Goal: Task Accomplishment & Management: Complete application form

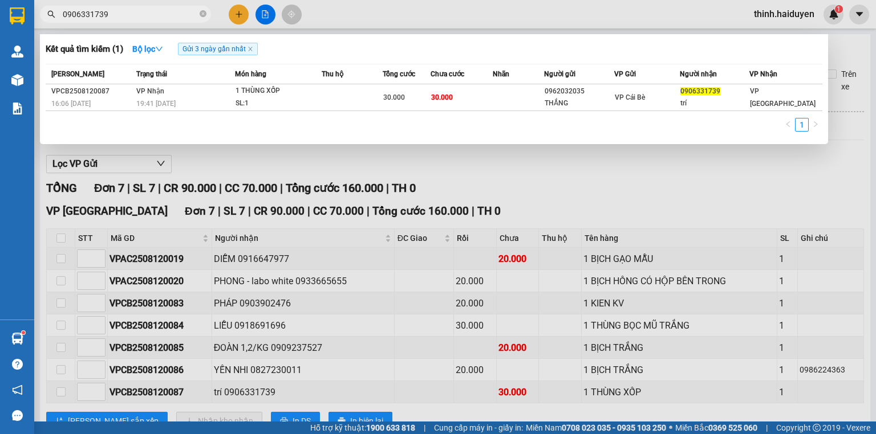
scroll to position [47, 0]
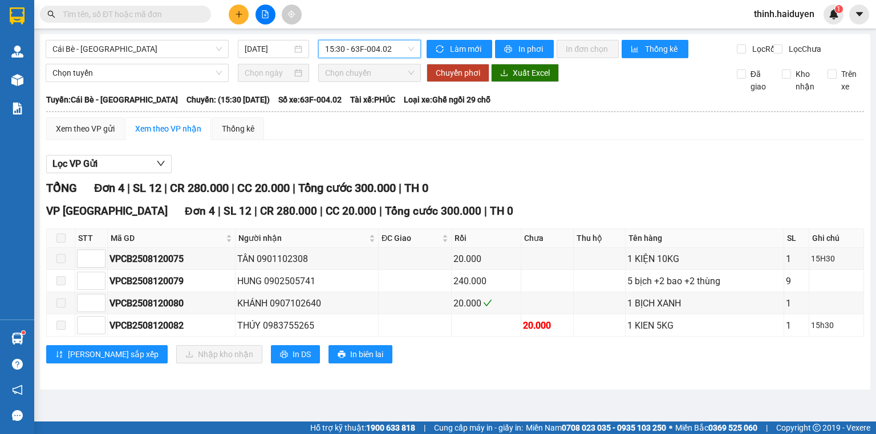
click at [242, 21] on button at bounding box center [239, 15] width 20 height 20
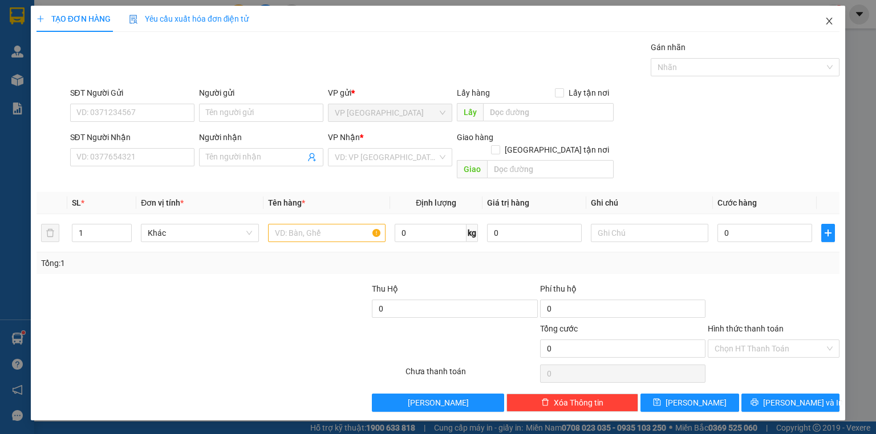
click at [825, 14] on span "Close" at bounding box center [829, 22] width 32 height 32
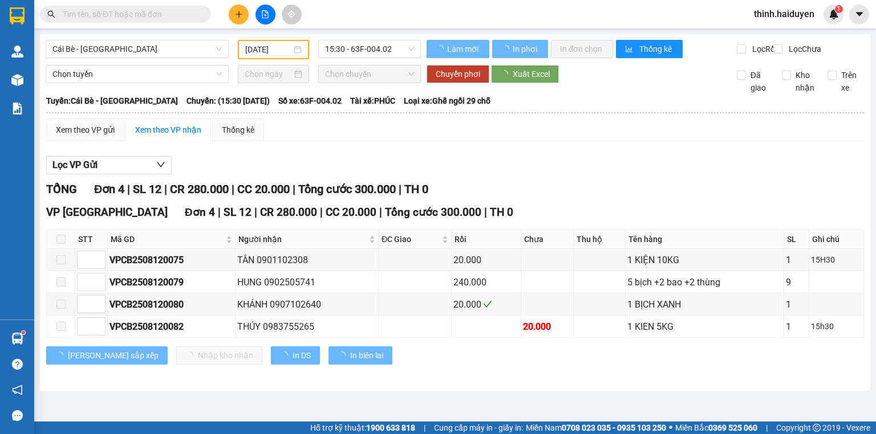
click at [146, 17] on input "text" at bounding box center [130, 14] width 135 height 13
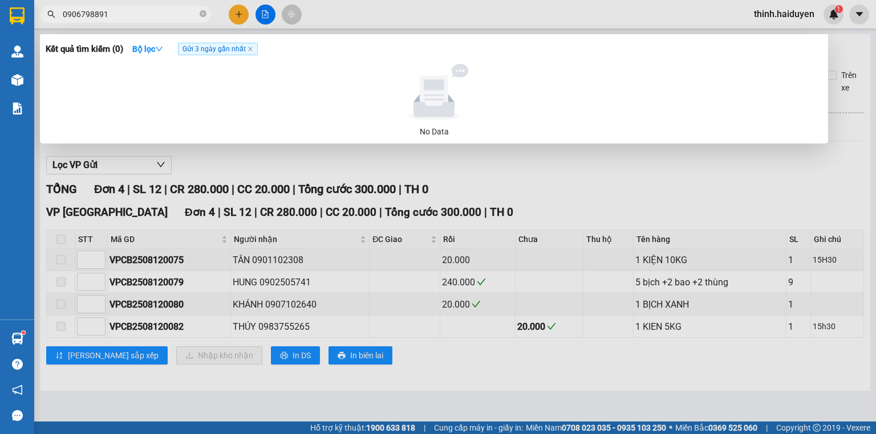
click at [148, 17] on input "0906798891" at bounding box center [130, 14] width 135 height 13
type input "0906798891"
click at [238, 13] on div at bounding box center [438, 217] width 876 height 434
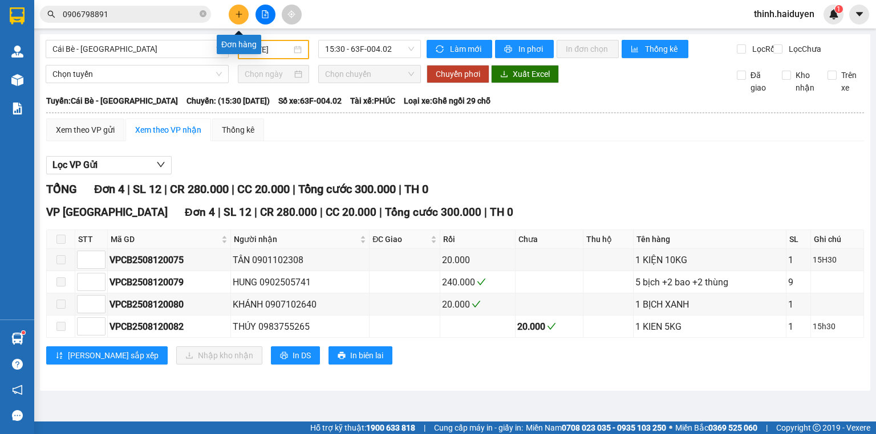
click at [238, 13] on icon "plus" at bounding box center [238, 14] width 1 height 6
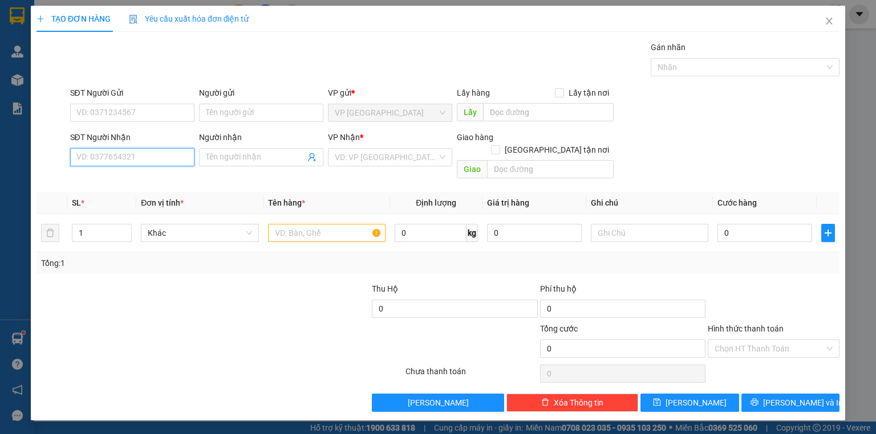
click at [98, 156] on input "SĐT Người Nhận" at bounding box center [132, 157] width 124 height 18
paste input "0906798891"
type input "0906798891"
click at [158, 173] on div "0906798891 - DUNG" at bounding box center [132, 179] width 111 height 13
type input "DUNG"
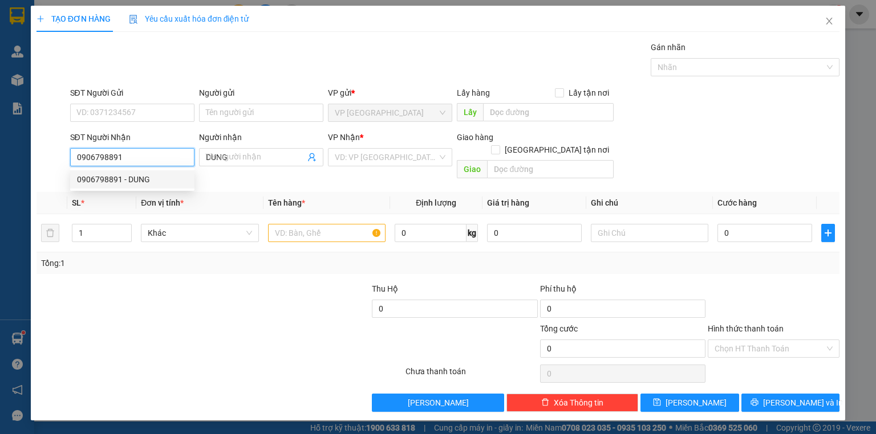
type input "20.000"
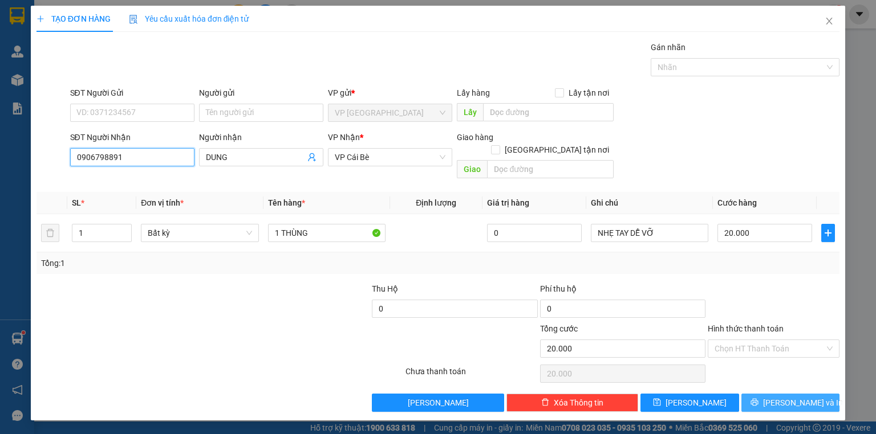
type input "0906798891"
click at [784, 397] on span "[PERSON_NAME] và In" at bounding box center [803, 403] width 80 height 13
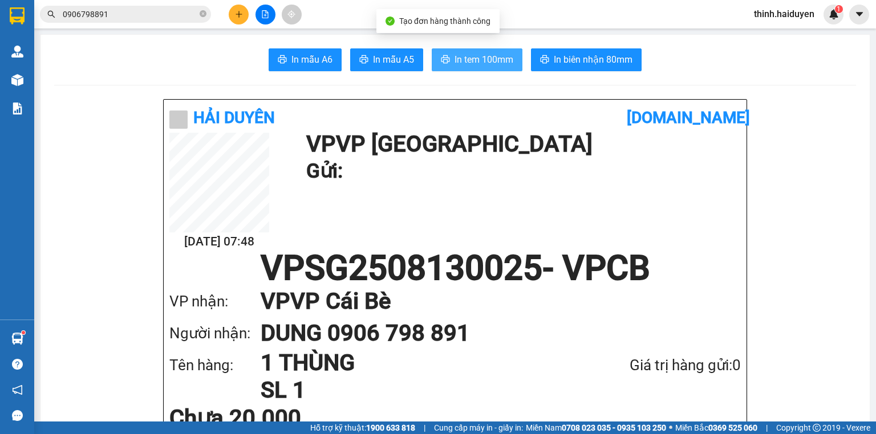
click at [484, 59] on span "In tem 100mm" at bounding box center [483, 59] width 59 height 14
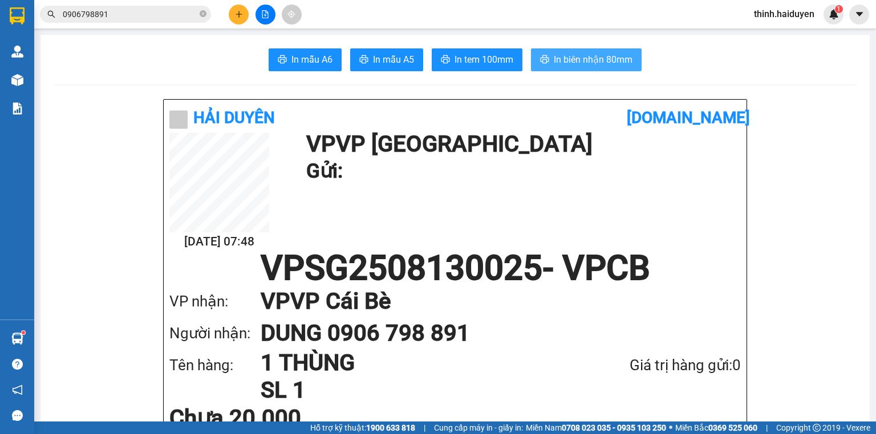
click at [571, 68] on button "In biên nhận 80mm" at bounding box center [586, 59] width 111 height 23
click at [244, 15] on button at bounding box center [239, 15] width 20 height 20
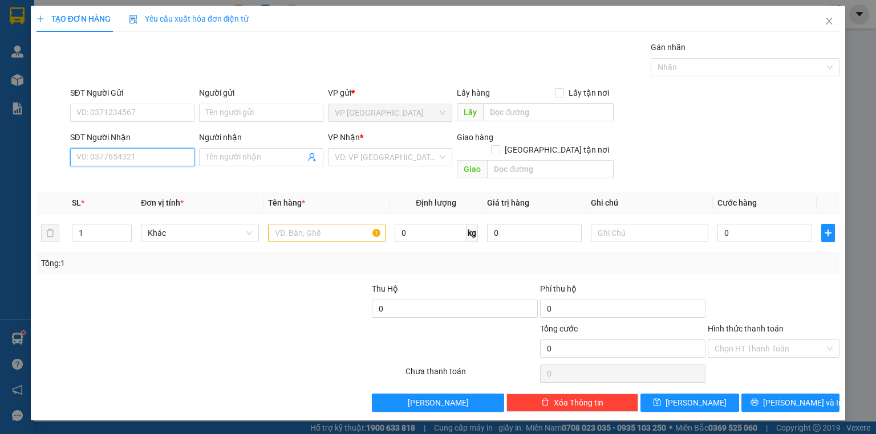
click at [153, 148] on input "SĐT Người Nhận" at bounding box center [132, 157] width 124 height 18
type input "411"
click at [153, 148] on input "411" at bounding box center [132, 157] width 124 height 18
type input "0834177411"
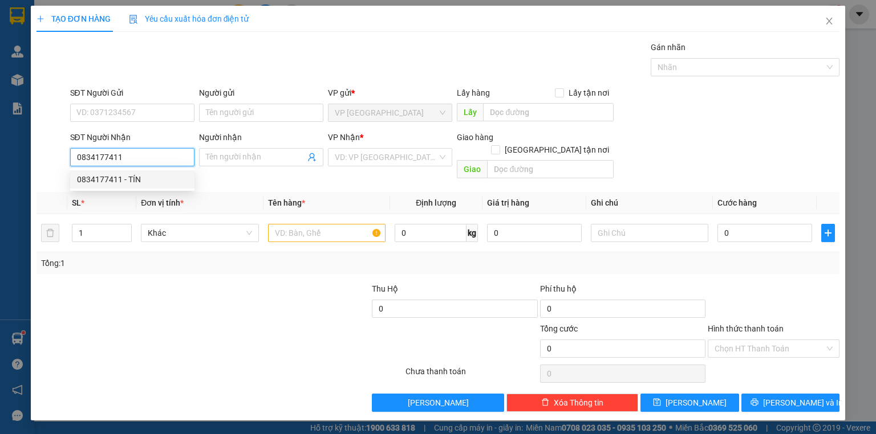
click at [136, 175] on div "0834177411 - TÍN" at bounding box center [132, 179] width 111 height 13
type input "TÍN"
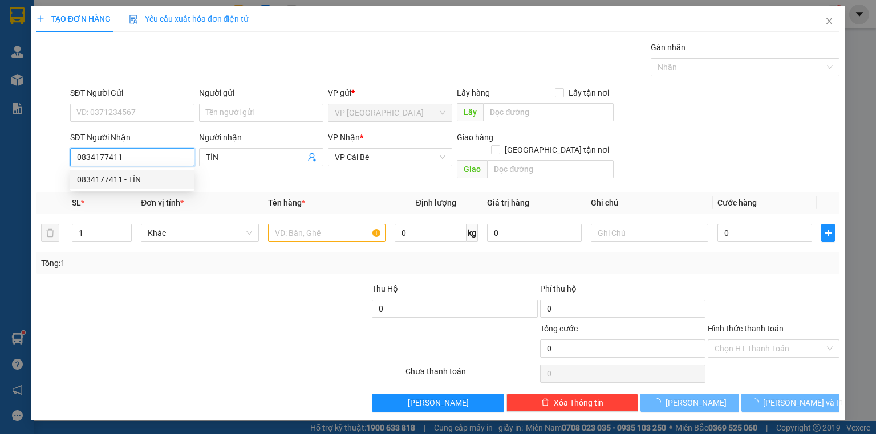
type input "20.000"
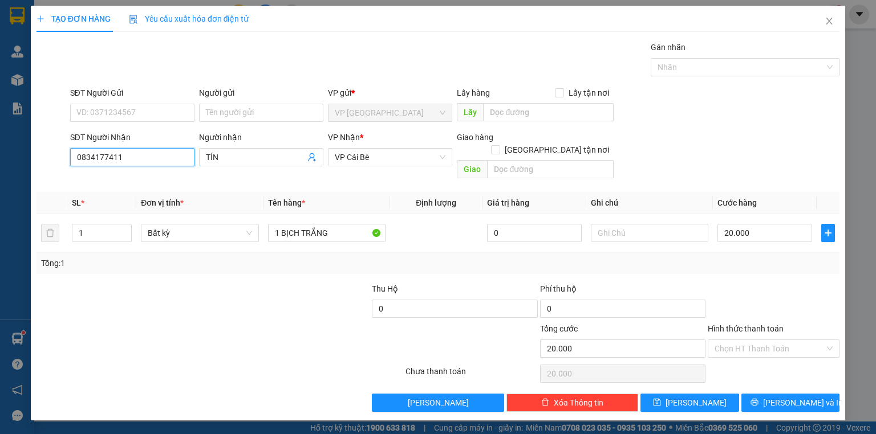
type input "0834177411"
click at [772, 379] on div "Transit Pickup Surcharge Ids Transit Deliver Surcharge Ids Transit Deliver Surc…" at bounding box center [437, 226] width 803 height 371
click at [772, 394] on button "[PERSON_NAME] và In" at bounding box center [790, 403] width 99 height 18
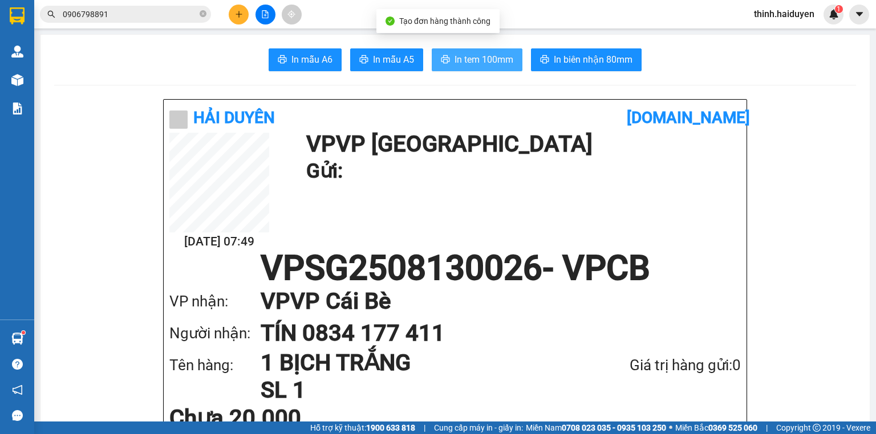
click at [465, 58] on span "In tem 100mm" at bounding box center [483, 59] width 59 height 14
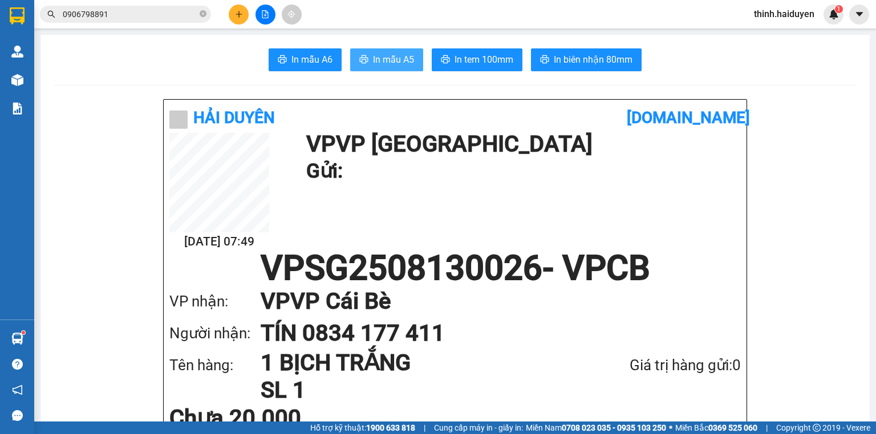
click at [386, 54] on span "In mẫu A5" at bounding box center [393, 59] width 41 height 14
click at [579, 66] on span "In biên nhận 80mm" at bounding box center [593, 59] width 79 height 14
click at [235, 14] on icon "plus" at bounding box center [239, 14] width 8 height 8
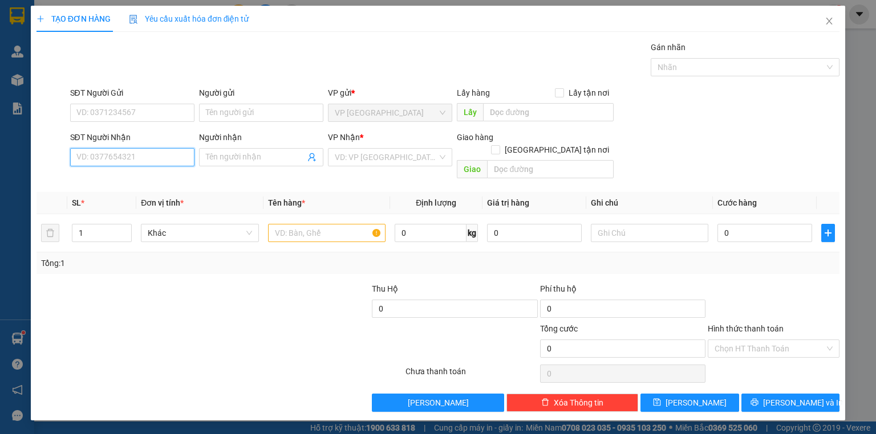
click at [133, 162] on input "SĐT Người Nhận" at bounding box center [132, 157] width 124 height 18
click at [149, 178] on div "0939109395 - CHỊ TRẦM" at bounding box center [132, 179] width 111 height 13
type input "0939109395"
type input "CHỊ TRẦM"
type input "40.000"
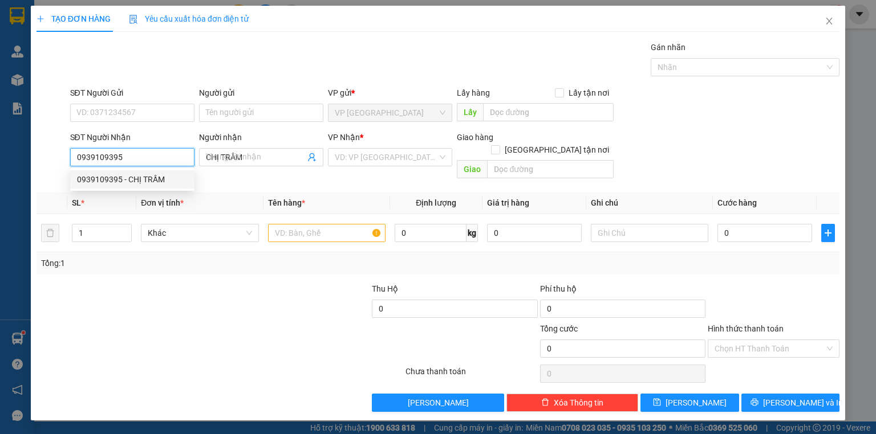
type input "40.000"
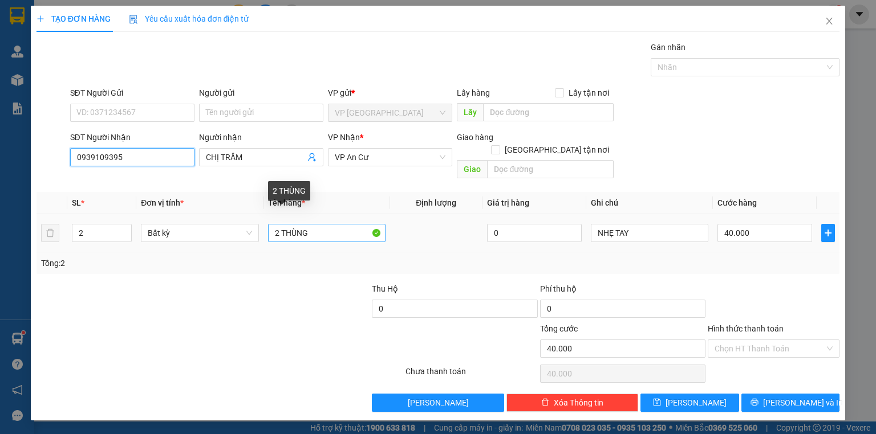
type input "0939109395"
drag, startPoint x: 280, startPoint y: 217, endPoint x: 307, endPoint y: 242, distance: 36.3
click at [249, 227] on tr "2 Bất kỳ 2 THÙNG 0 NHẸ TAY 40.000" at bounding box center [437, 233] width 803 height 38
type input "3 THÙNG"
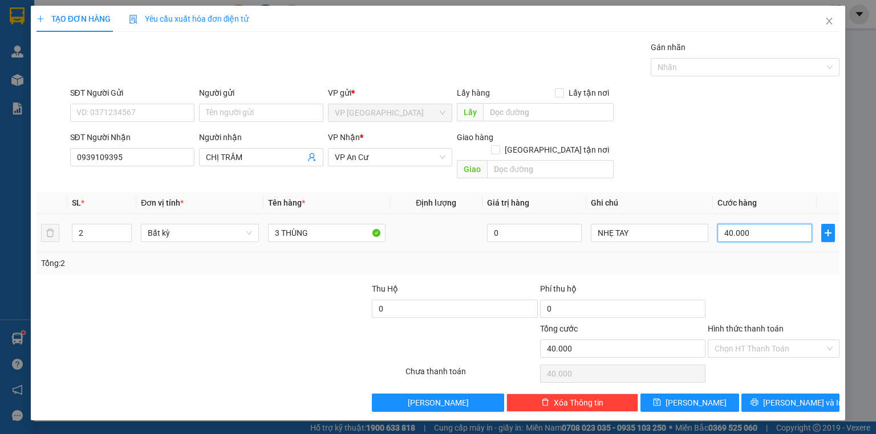
click at [780, 224] on input "40.000" at bounding box center [764, 233] width 95 height 18
type input "2"
type input "22"
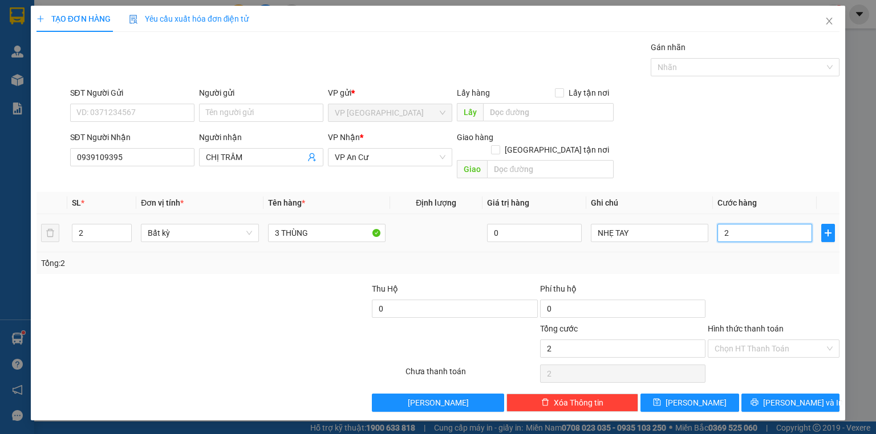
type input "22"
type input "220"
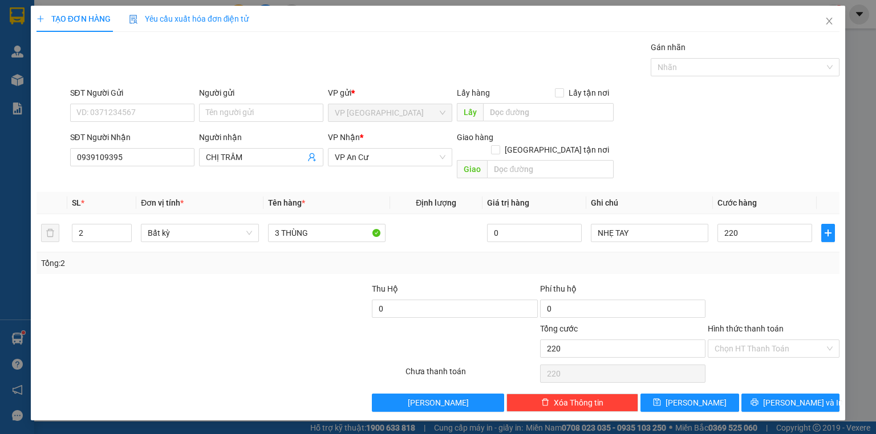
type input "220.000"
click at [744, 260] on div "Tổng: 2" at bounding box center [437, 264] width 803 height 22
click at [761, 224] on input "220.000" at bounding box center [764, 233] width 95 height 18
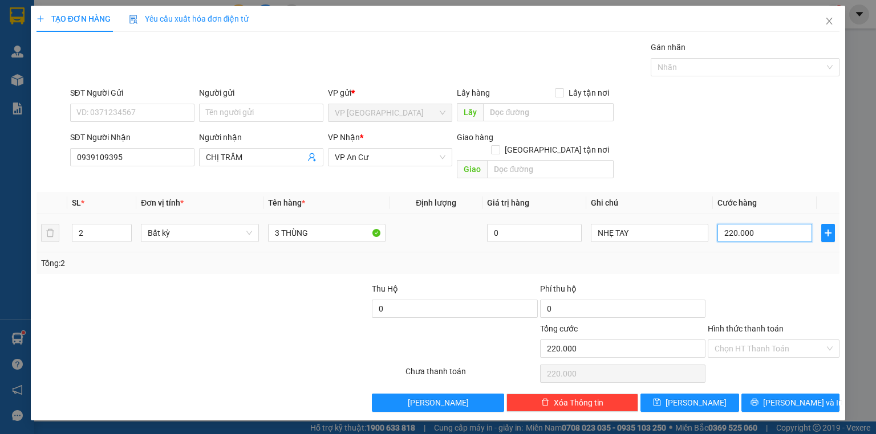
type input "2"
type input "24"
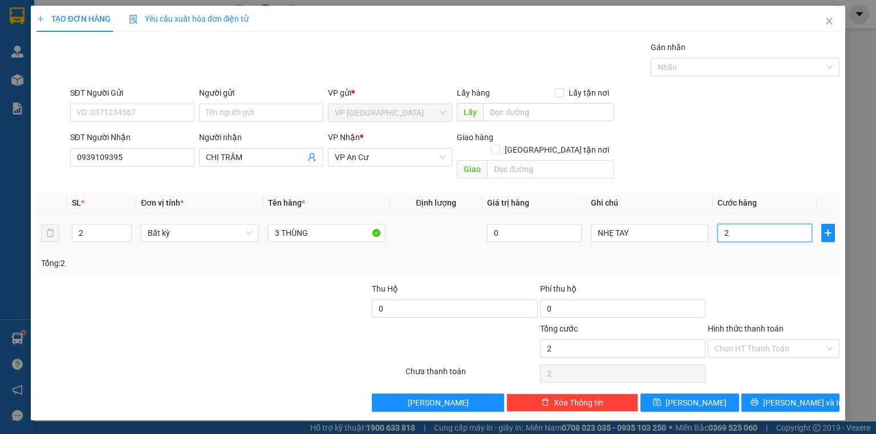
type input "24"
type input "240"
type input "240.000"
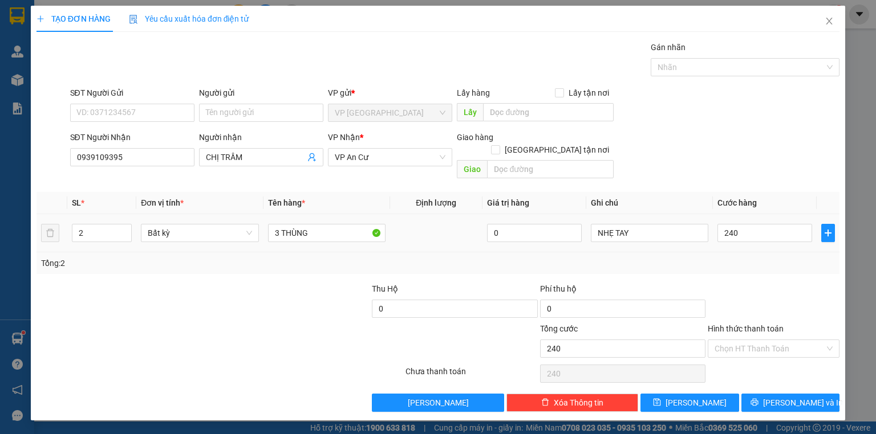
type input "240.000"
drag, startPoint x: 756, startPoint y: 268, endPoint x: 752, endPoint y: 336, distance: 68.0
click at [755, 269] on div "Transit Pickup Surcharge Ids Transit Deliver Surcharge Ids Transit Deliver Surc…" at bounding box center [437, 226] width 803 height 371
click at [758, 399] on icon "printer" at bounding box center [753, 402] width 7 height 7
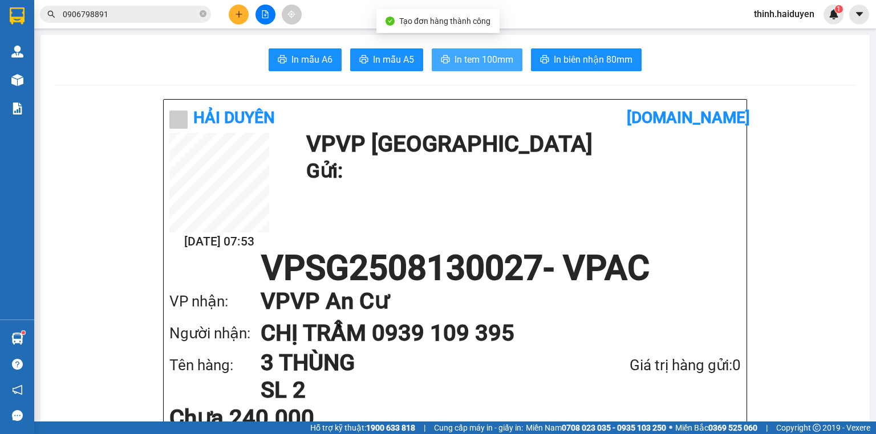
click at [483, 60] on span "In tem 100mm" at bounding box center [483, 59] width 59 height 14
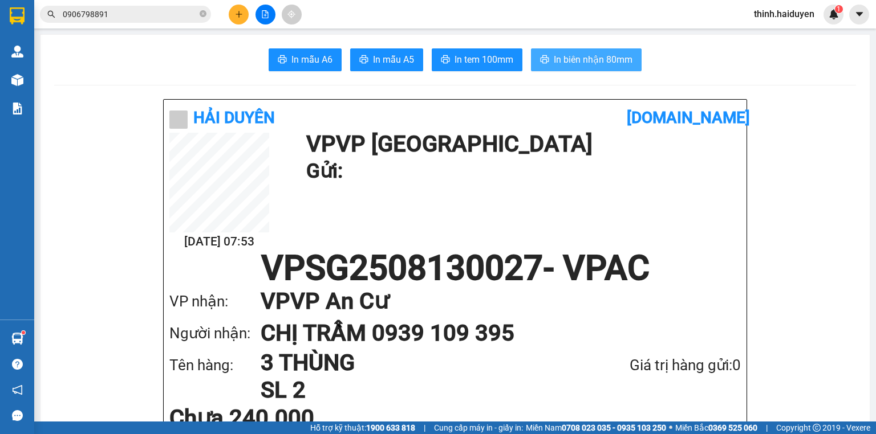
click at [550, 50] on button "In biên nhận 80mm" at bounding box center [586, 59] width 111 height 23
click at [141, 16] on input "0906798891" at bounding box center [130, 14] width 135 height 13
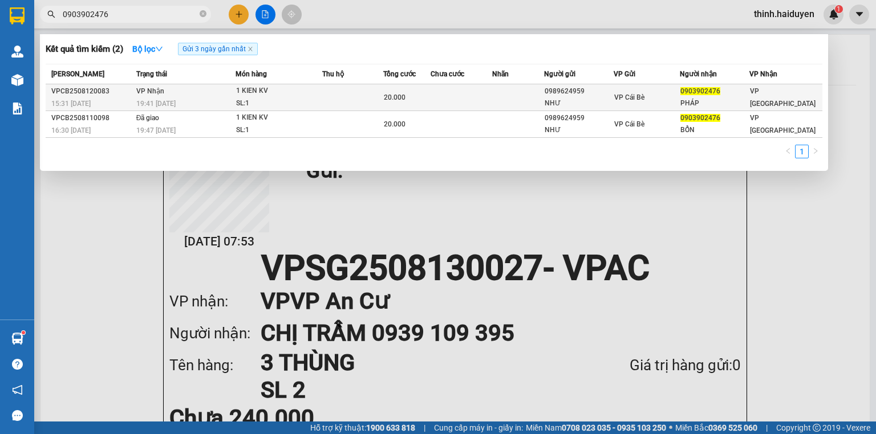
type input "0903902476"
click at [251, 94] on div "1 KIEN KV" at bounding box center [279, 91] width 86 height 13
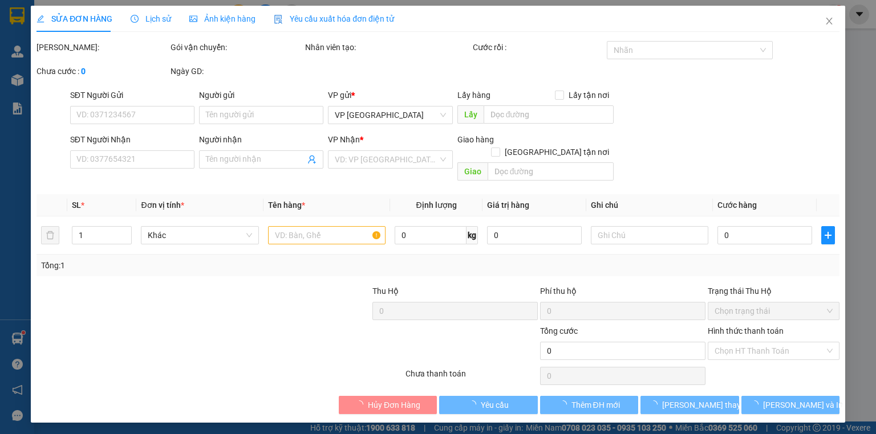
type input "0989624959"
type input "NHƯ"
type input "0903902476"
type input "PHÁP"
type input "20.000"
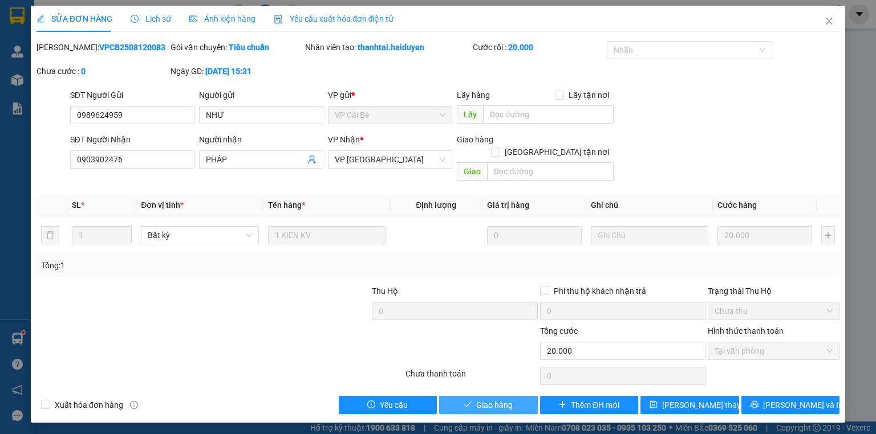
click at [481, 399] on span "Giao hàng" at bounding box center [494, 405] width 36 height 13
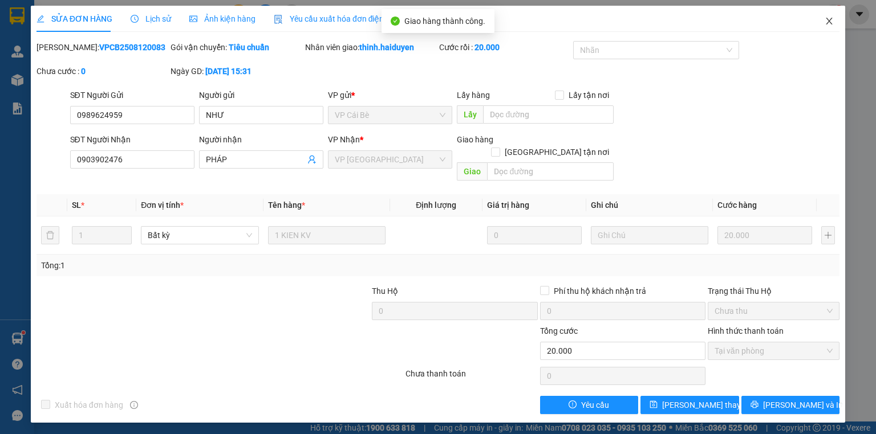
click at [831, 25] on icon "close" at bounding box center [829, 21] width 6 height 7
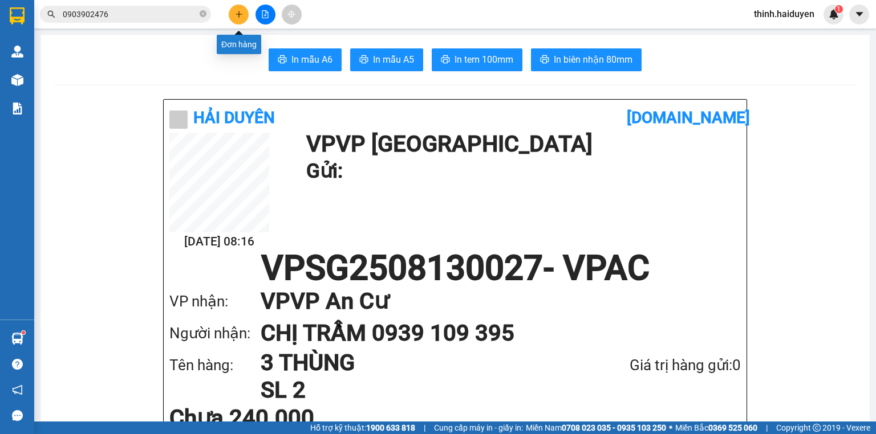
click at [241, 14] on icon "plus" at bounding box center [239, 14] width 8 height 8
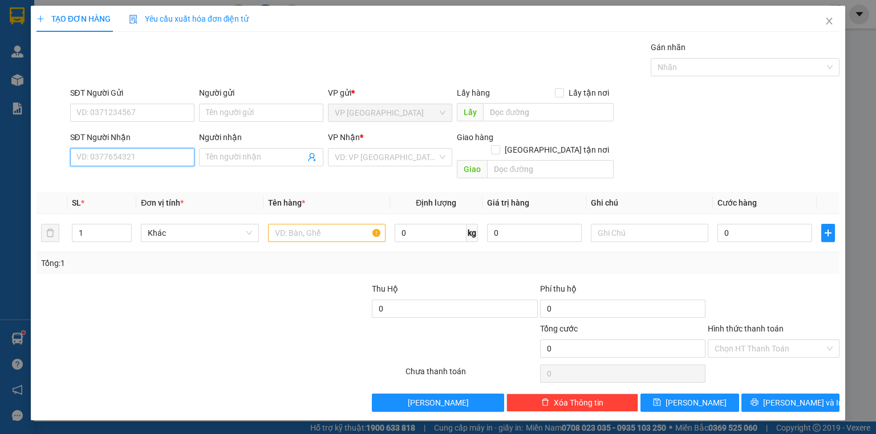
click at [114, 157] on input "SĐT Người Nhận" at bounding box center [132, 157] width 124 height 18
type input "0359972423"
click at [114, 183] on div "0359972423 - CÔ PHÚC" at bounding box center [132, 179] width 111 height 13
type input "CÔ PHÚC"
type input "BÌNH PHÚ"
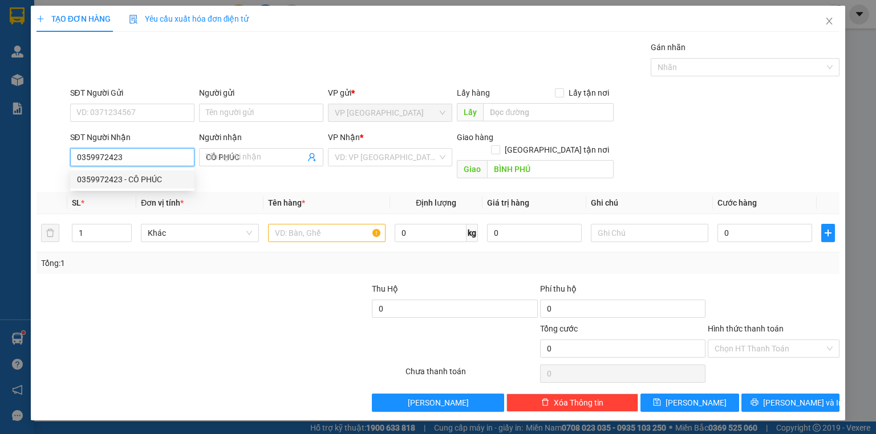
type input "20.000"
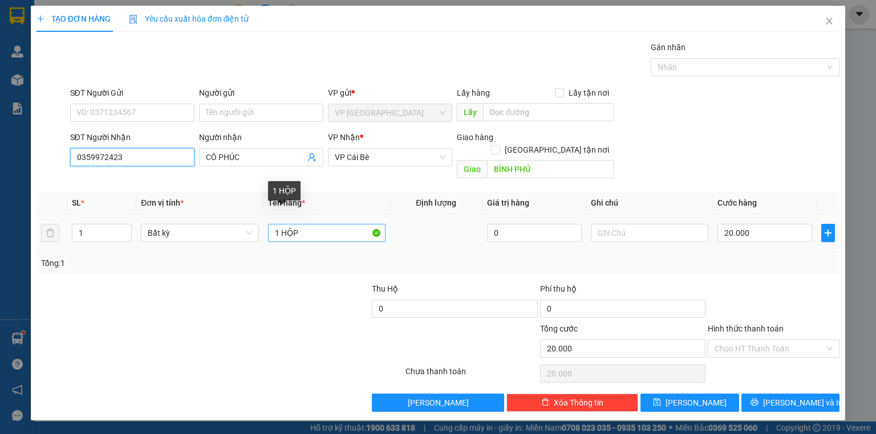
type input "0359972423"
click at [335, 224] on input "1 HỘP" at bounding box center [326, 233] width 117 height 18
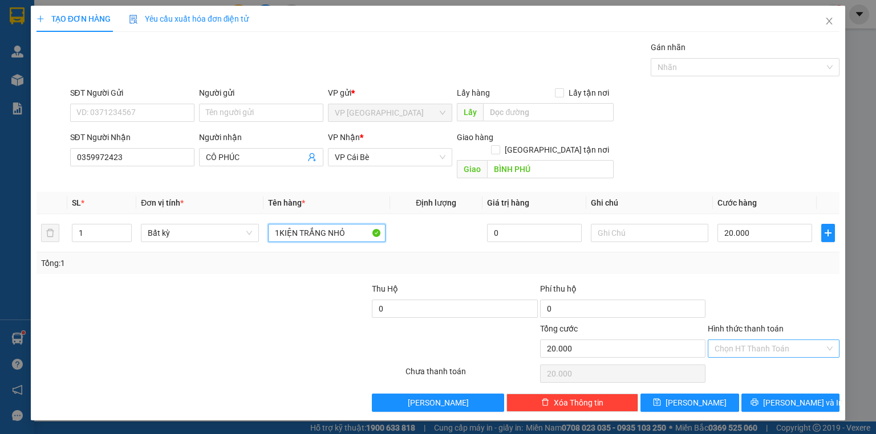
type input "1KIỆN TRẮNG NHỎ"
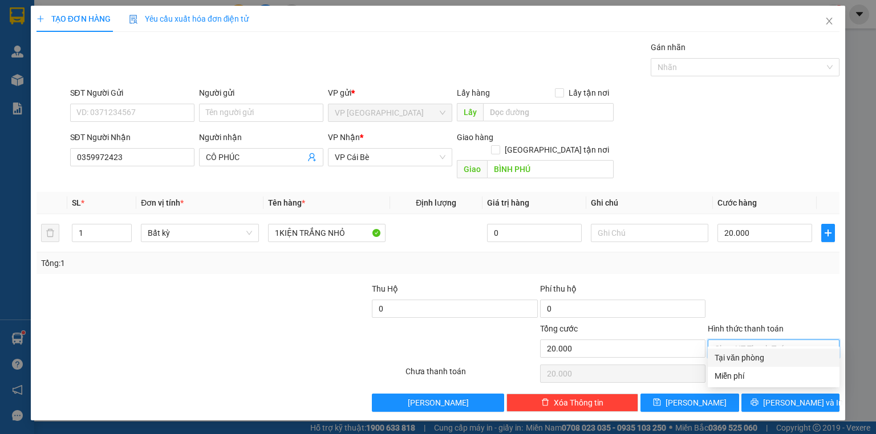
click at [753, 340] on input "Hình thức thanh toán" at bounding box center [769, 348] width 110 height 17
click at [750, 359] on div "Tại văn phòng" at bounding box center [773, 358] width 118 height 13
type input "0"
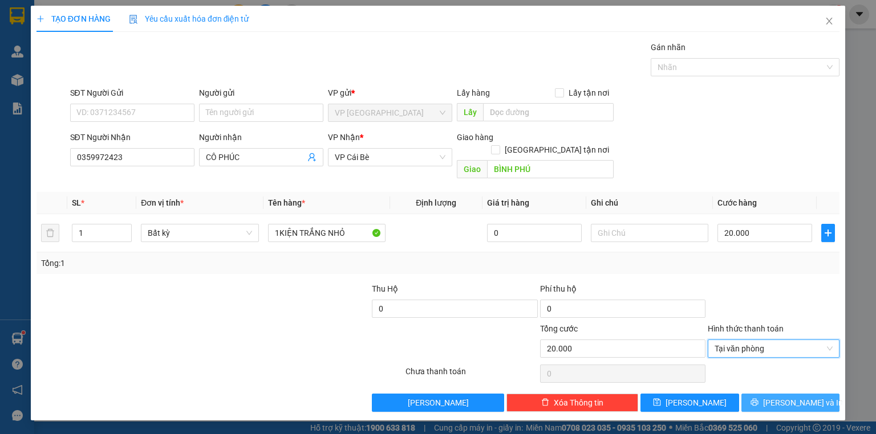
click at [784, 397] on span "[PERSON_NAME] và In" at bounding box center [803, 403] width 80 height 13
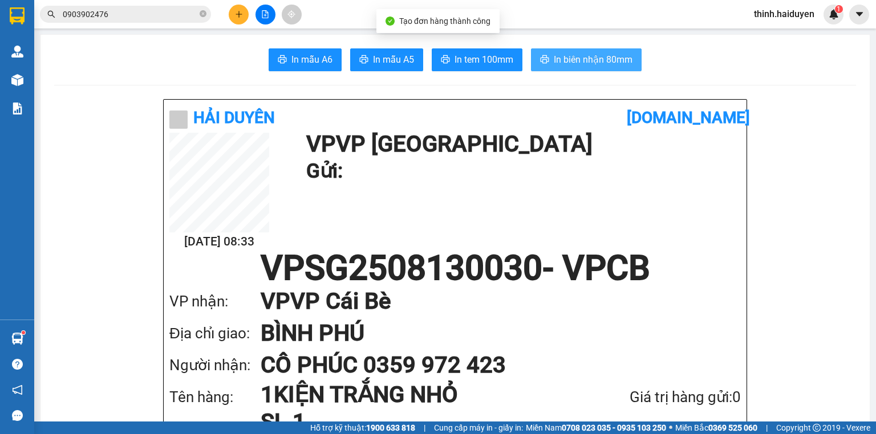
click at [603, 56] on span "In biên nhận 80mm" at bounding box center [593, 59] width 79 height 14
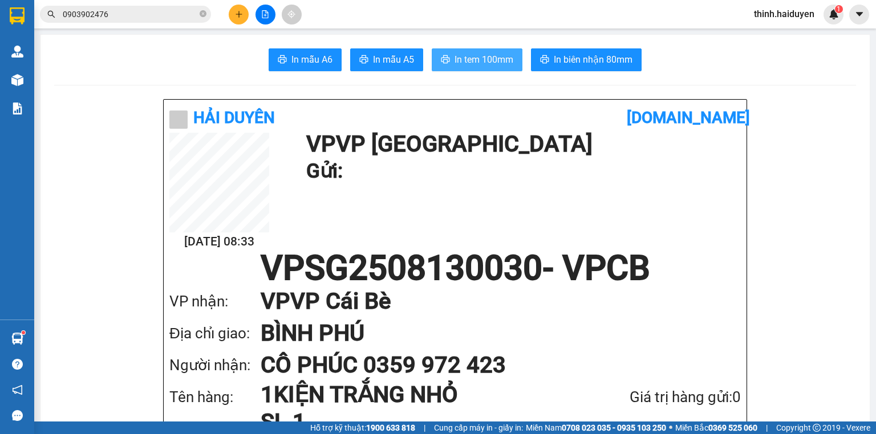
click at [486, 66] on span "In tem 100mm" at bounding box center [483, 59] width 59 height 14
click at [141, 14] on input "0903902476" at bounding box center [130, 14] width 135 height 13
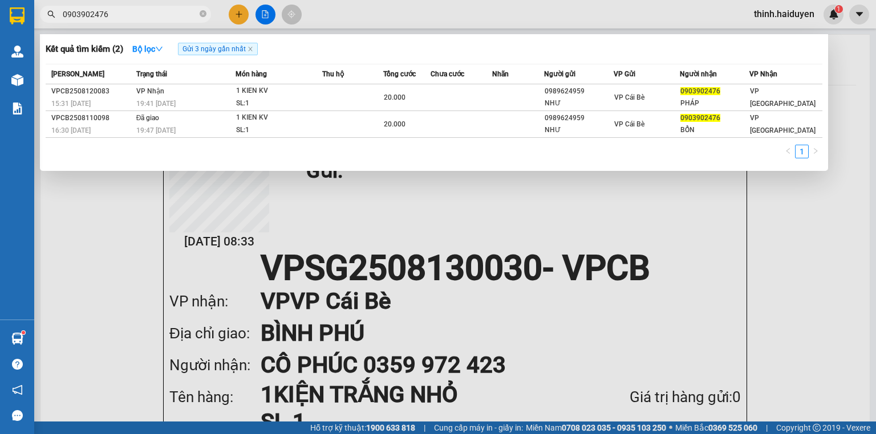
click at [141, 14] on input "0903902476" at bounding box center [130, 14] width 135 height 13
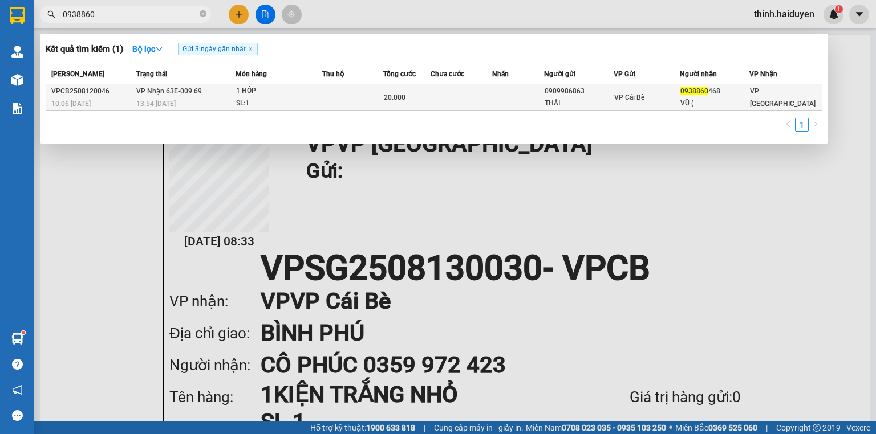
type input "0938860"
click at [173, 96] on td "VP Nhận 63E-009.69 13:54 [DATE]" at bounding box center [184, 97] width 102 height 27
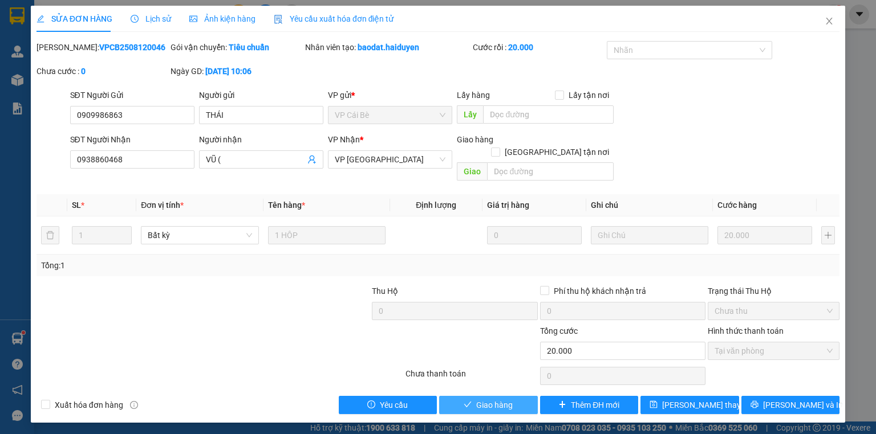
click at [504, 399] on span "Giao hàng" at bounding box center [494, 405] width 36 height 13
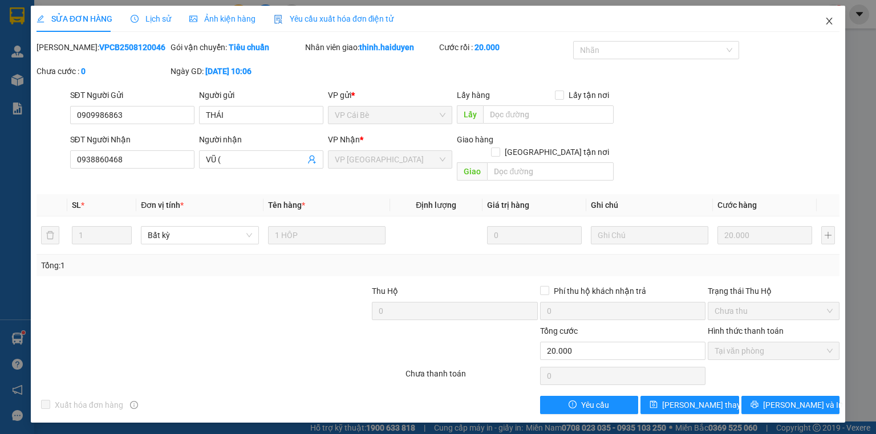
click at [831, 18] on icon "close" at bounding box center [829, 21] width 6 height 7
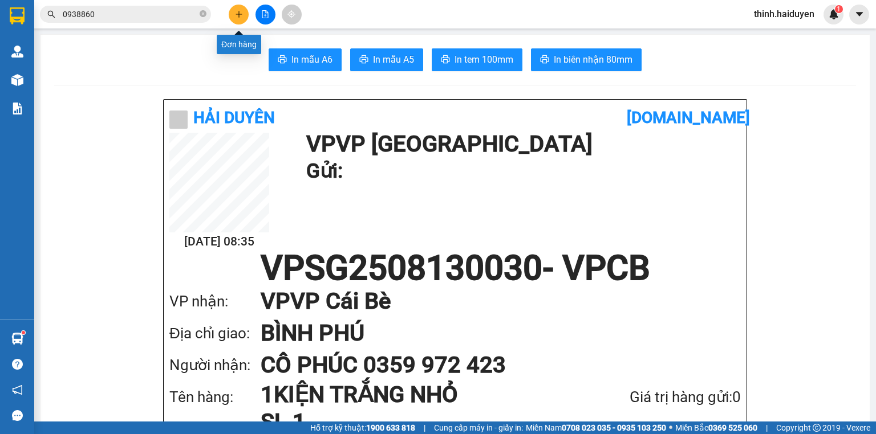
click at [238, 15] on icon "plus" at bounding box center [239, 14] width 8 height 8
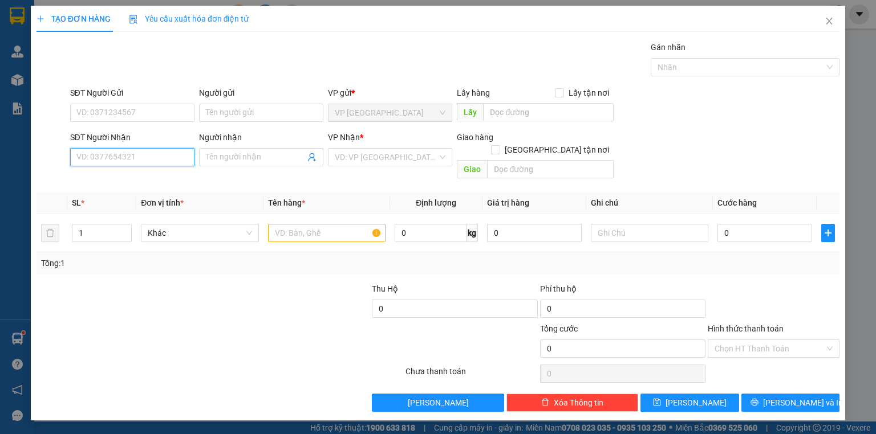
click at [133, 157] on input "SĐT Người Nhận" at bounding box center [132, 157] width 124 height 18
click at [132, 177] on div "0913606304 - HẠNH" at bounding box center [132, 179] width 111 height 13
type input "0913606304"
type input "HẠNH"
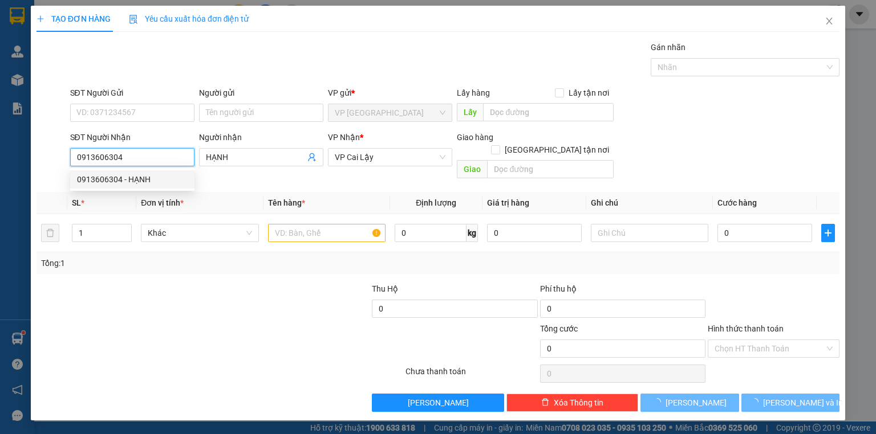
type input "50.000"
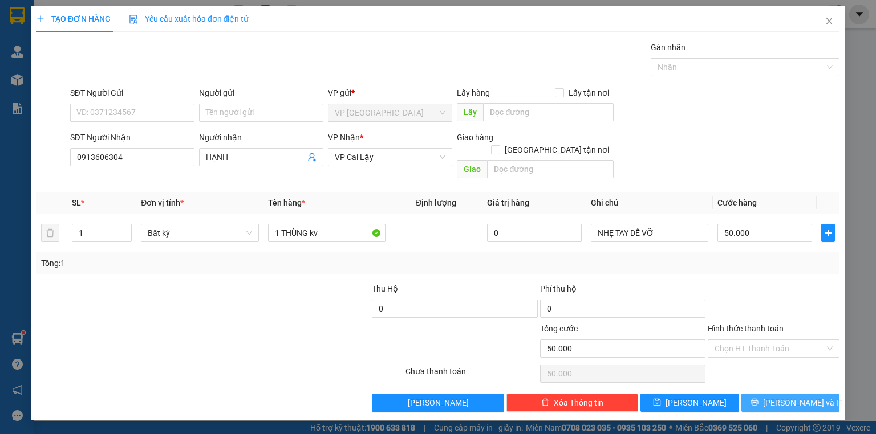
click at [805, 397] on span "[PERSON_NAME] và In" at bounding box center [803, 403] width 80 height 13
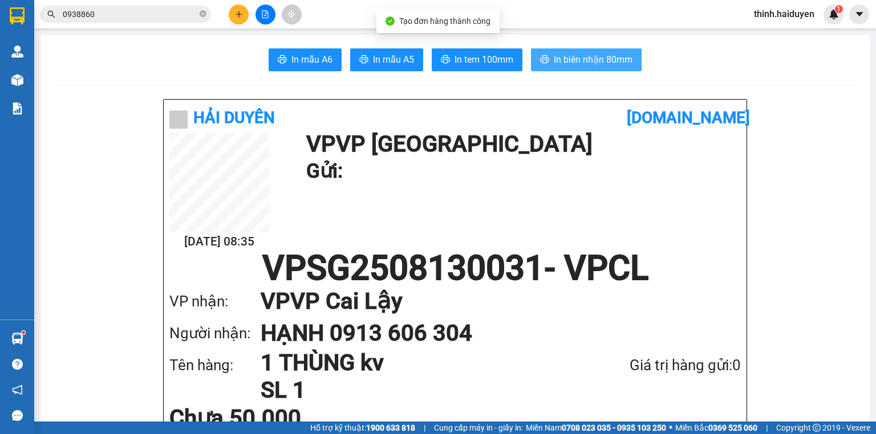
click at [586, 68] on button "In biên nhận 80mm" at bounding box center [586, 59] width 111 height 23
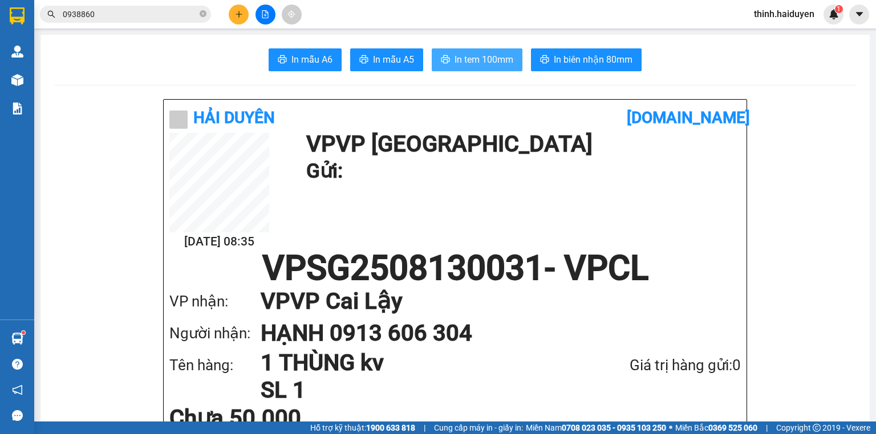
click at [498, 52] on button "In tem 100mm" at bounding box center [477, 59] width 91 height 23
